Goal: Use online tool/utility: Utilize a website feature to perform a specific function

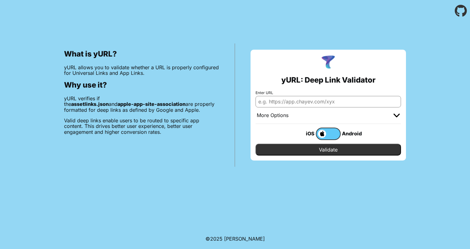
click at [285, 100] on input "Enter URL" at bounding box center [329, 101] width 146 height 11
paste input "[URL][DOMAIN_NAME]"
type input "[URL][DOMAIN_NAME]"
click at [323, 151] on input "Validate" at bounding box center [329, 150] width 146 height 12
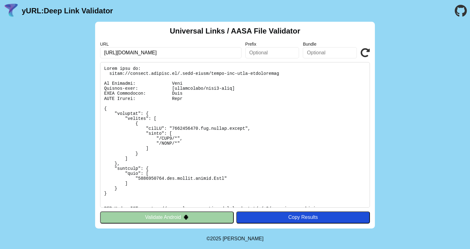
click at [175, 128] on pre at bounding box center [235, 135] width 270 height 146
click at [213, 104] on pre at bounding box center [235, 135] width 270 height 146
click at [132, 73] on pre at bounding box center [235, 135] width 270 height 146
drag, startPoint x: 131, startPoint y: 74, endPoint x: 166, endPoint y: 74, distance: 34.5
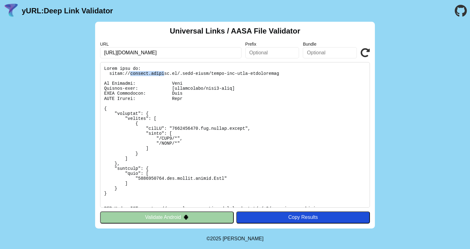
click at [166, 74] on pre at bounding box center [235, 135] width 270 height 146
click at [145, 74] on pre at bounding box center [235, 135] width 270 height 146
drag, startPoint x: 130, startPoint y: 74, endPoint x: 169, endPoint y: 73, distance: 38.9
click at [169, 73] on pre at bounding box center [235, 135] width 270 height 146
copy pre "outzidr.onelink"
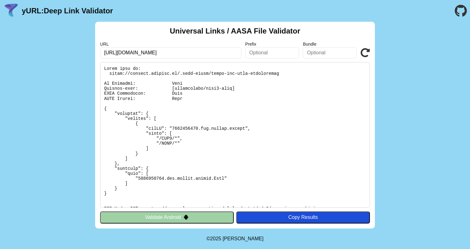
click at [184, 127] on pre at bounding box center [235, 135] width 270 height 146
click at [253, 120] on pre at bounding box center [235, 135] width 270 height 146
